Goal: Task Accomplishment & Management: Complete application form

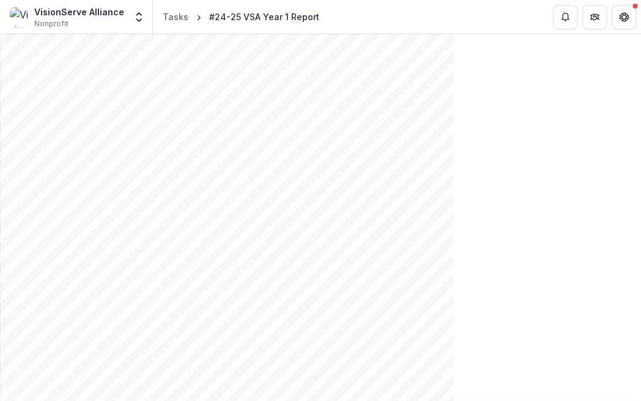
scroll to position [1486, 0]
drag, startPoint x: 349, startPoint y: 382, endPoint x: 396, endPoint y: 370, distance: 47.9
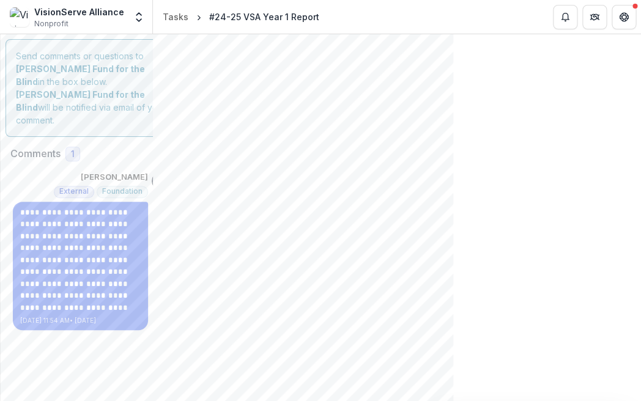
scroll to position [0, 0]
click at [0, 0] on line "Toggle Menu" at bounding box center [0, 0] width 0 height 0
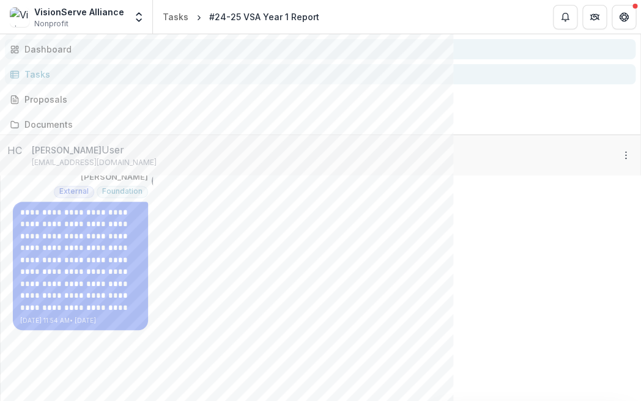
click at [60, 56] on div "Dashboard" at bounding box center [324, 49] width 601 height 13
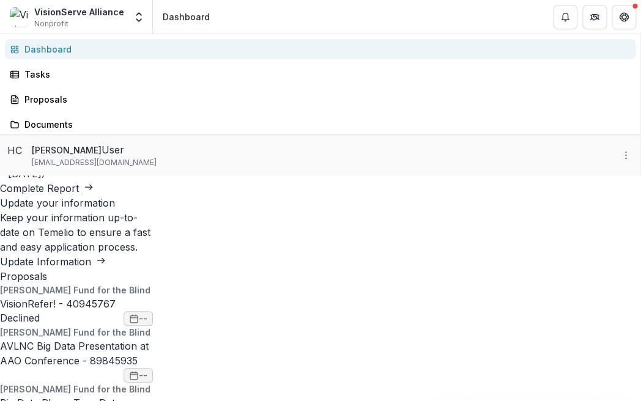
click at [284, 401] on div "VisionServe Alliance Nonprofit Team Settings Settings Dashboard Tasks Proposals…" at bounding box center [320, 401] width 641 height 0
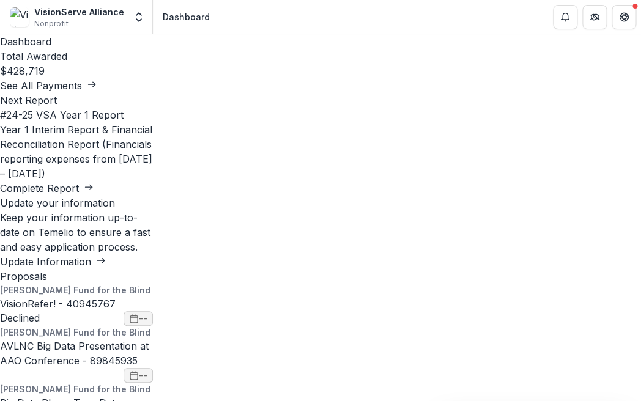
click at [0, 0] on line "Toggle Menu" at bounding box center [0, 0] width 0 height 0
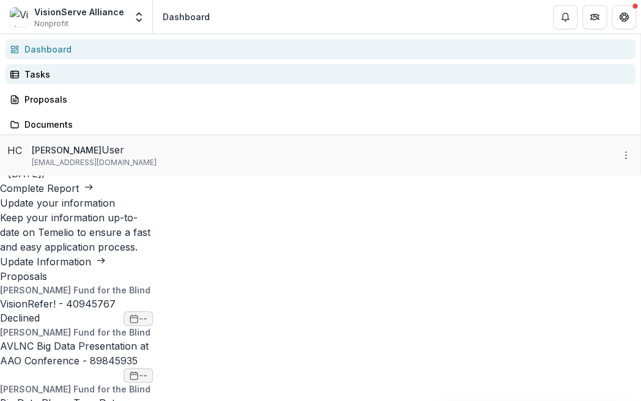
click at [41, 81] on div "Tasks" at bounding box center [324, 74] width 601 height 13
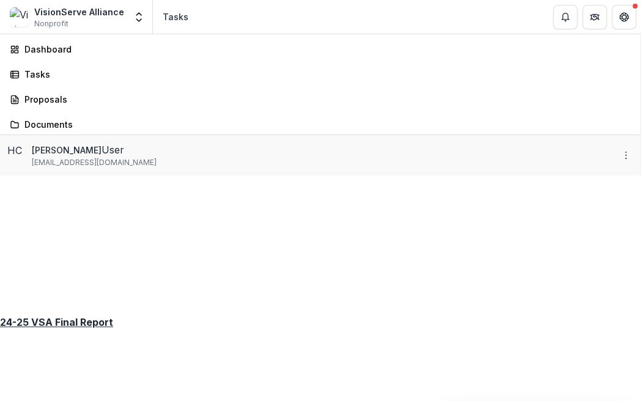
click at [340, 401] on div "VisionServe Alliance Nonprofit Team Settings Settings Dashboard Tasks Proposals…" at bounding box center [320, 401] width 641 height 0
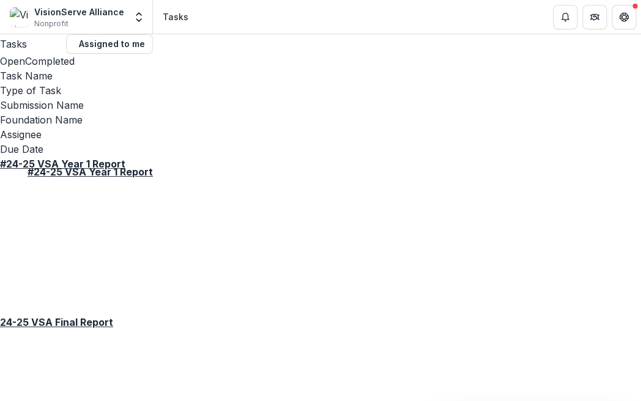
click at [124, 158] on u "#24-25 VSA Year 1 Report" at bounding box center [62, 164] width 125 height 12
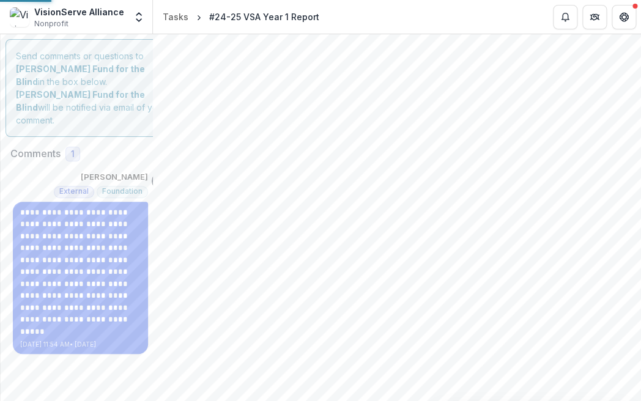
type input "********"
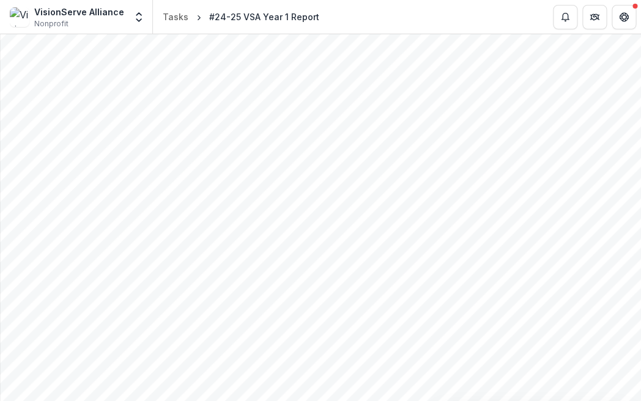
scroll to position [1157, 0]
drag, startPoint x: 368, startPoint y: 142, endPoint x: 352, endPoint y: 154, distance: 19.7
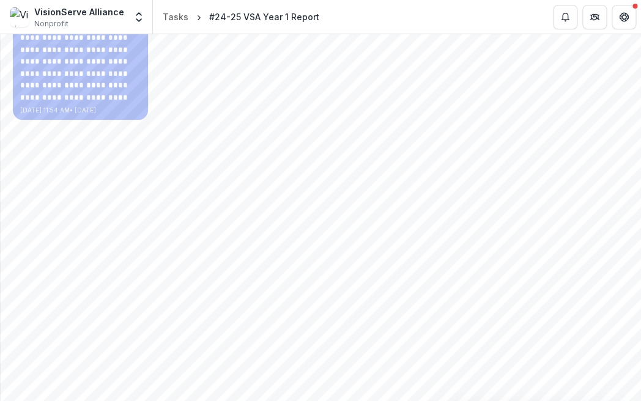
scroll to position [210, 0]
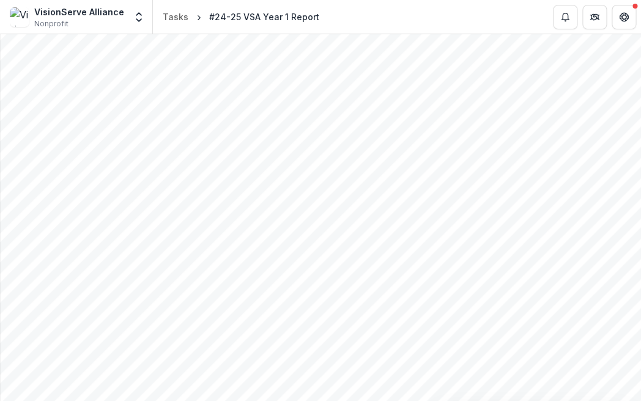
scroll to position [3014, 0]
drag, startPoint x: 395, startPoint y: 340, endPoint x: 327, endPoint y: 326, distance: 69.3
drag, startPoint x: 134, startPoint y: 75, endPoint x: 342, endPoint y: 76, distance: 208.0
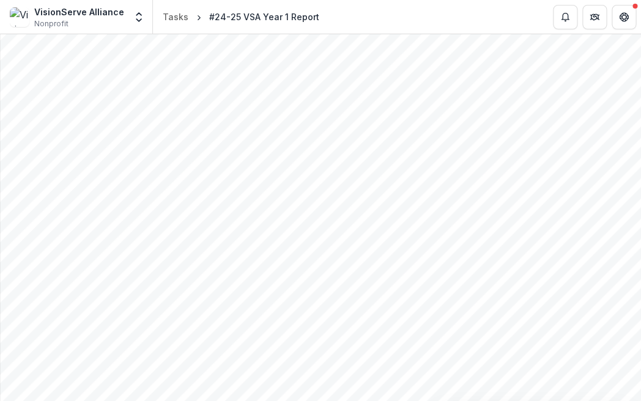
drag, startPoint x: 135, startPoint y: 73, endPoint x: 343, endPoint y: 73, distance: 208.0
drag, startPoint x: 316, startPoint y: 74, endPoint x: 278, endPoint y: 75, distance: 38.5
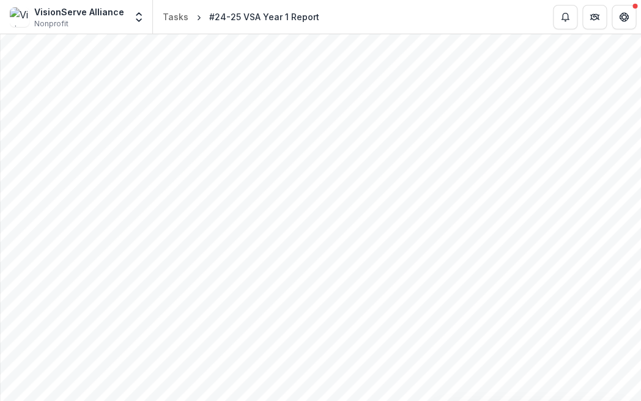
drag, startPoint x: 155, startPoint y: 117, endPoint x: 130, endPoint y: 117, distance: 25.7
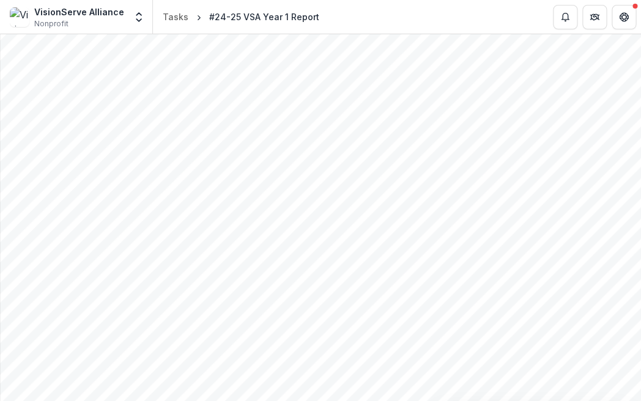
drag, startPoint x: 278, startPoint y: 238, endPoint x: 254, endPoint y: 239, distance: 23.3
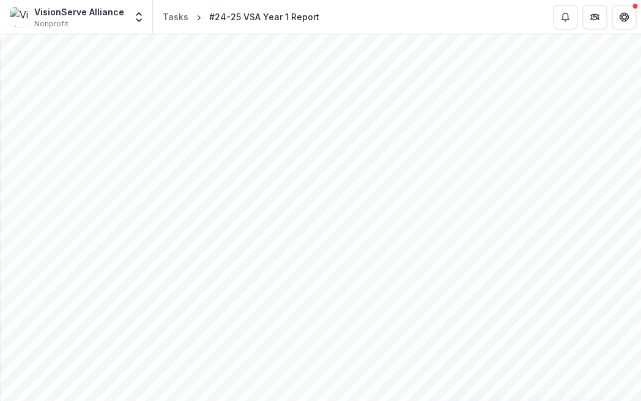
drag, startPoint x: 148, startPoint y: 264, endPoint x: 83, endPoint y: 276, distance: 66.6
drag, startPoint x: 83, startPoint y: 273, endPoint x: 51, endPoint y: 165, distance: 112.2
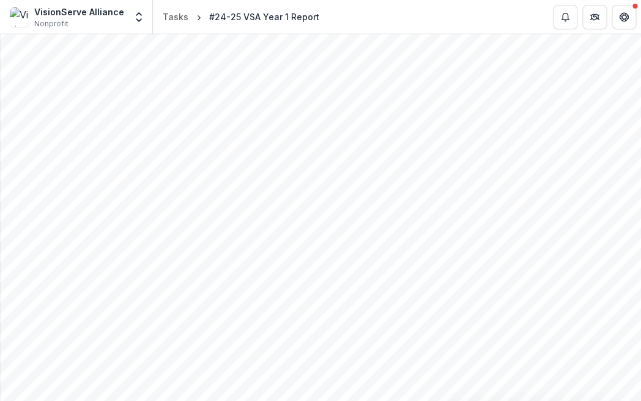
copy div "**********"
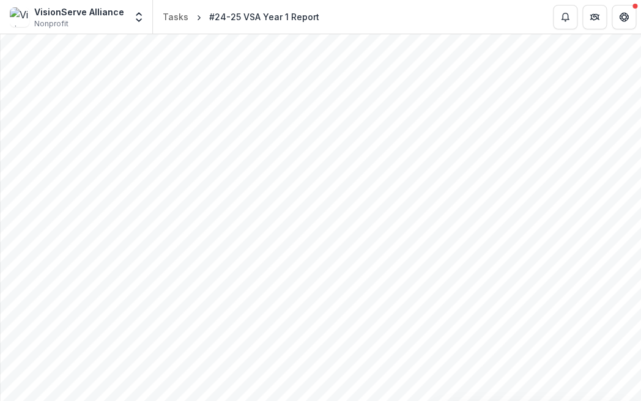
drag, startPoint x: 31, startPoint y: 88, endPoint x: 70, endPoint y: 103, distance: 42.0
copy p "If there are any major discrepancies in planned vs. actual expenses, please exp…"
